Goal: Check status: Check status

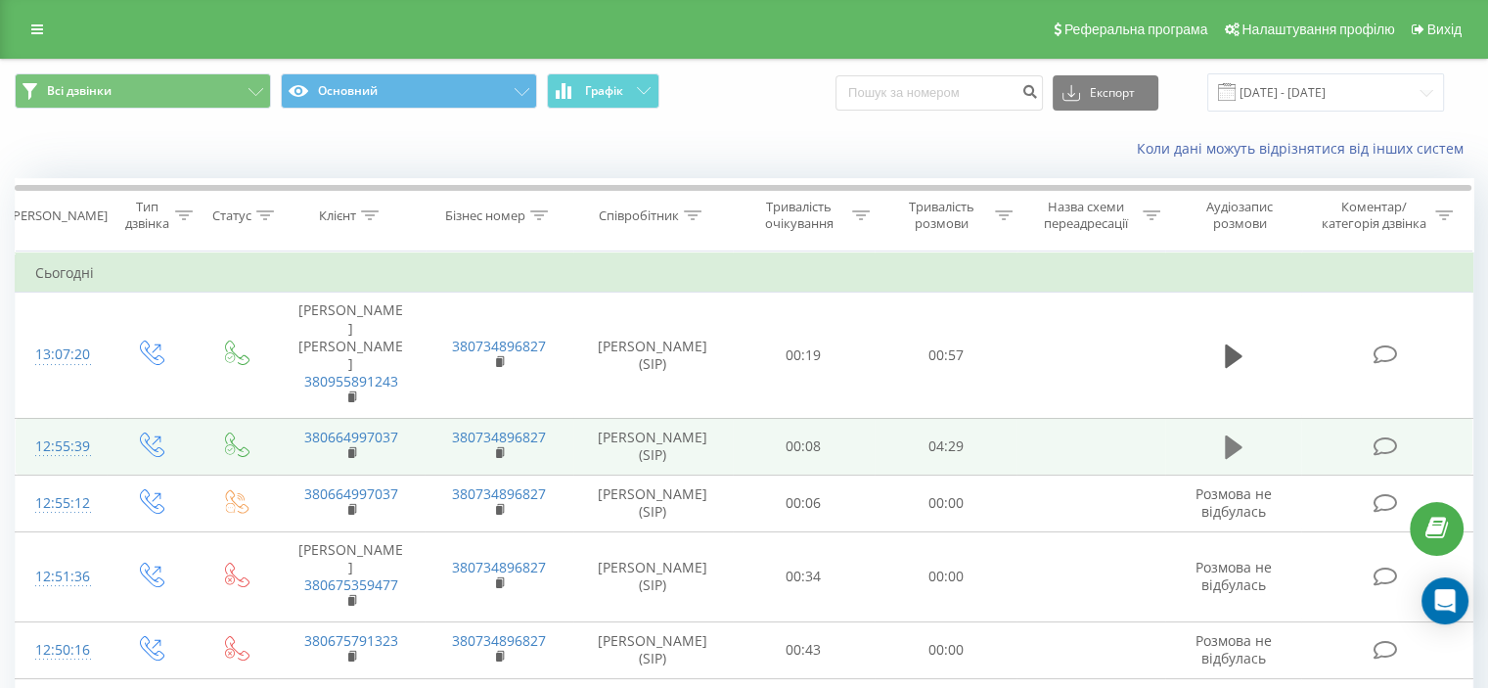
click at [1225, 433] on icon at bounding box center [1234, 446] width 18 height 27
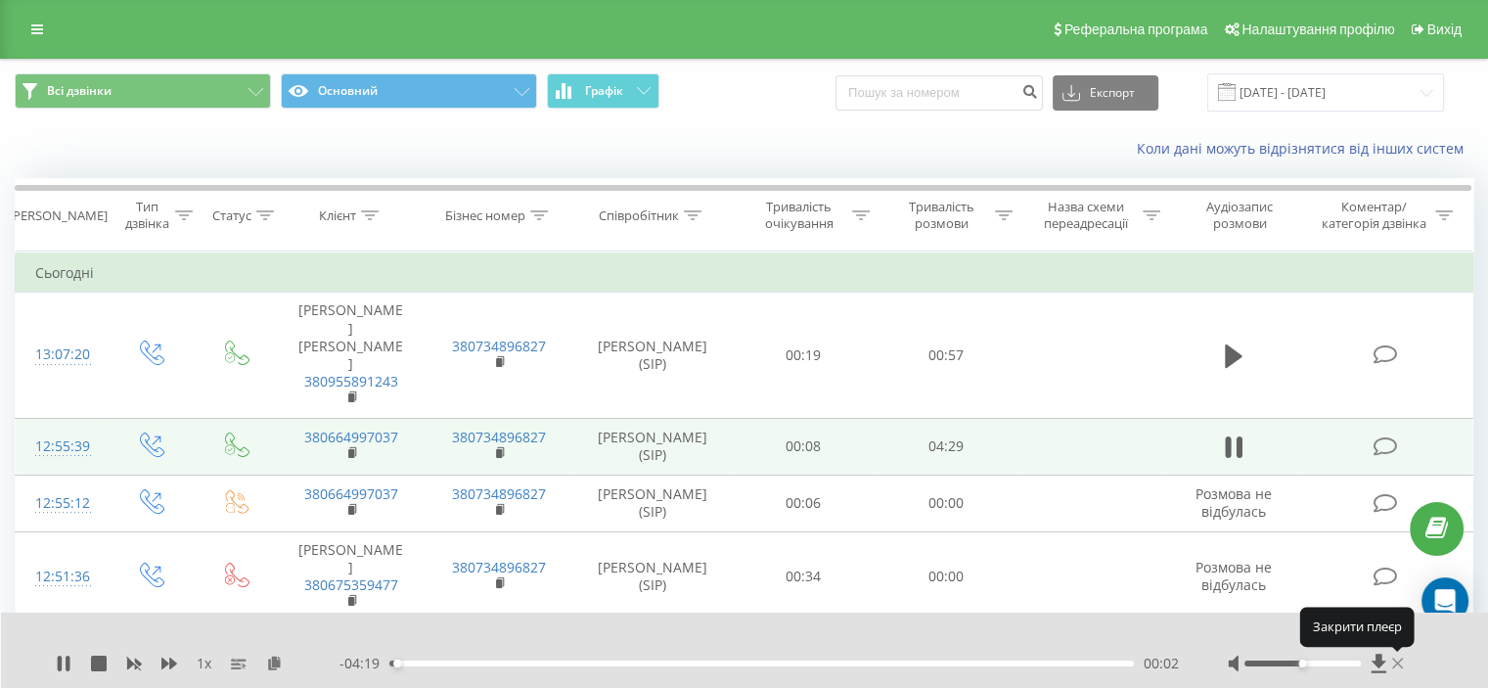
click at [1396, 662] on icon at bounding box center [1398, 662] width 12 height 11
